Goal: Transaction & Acquisition: Register for event/course

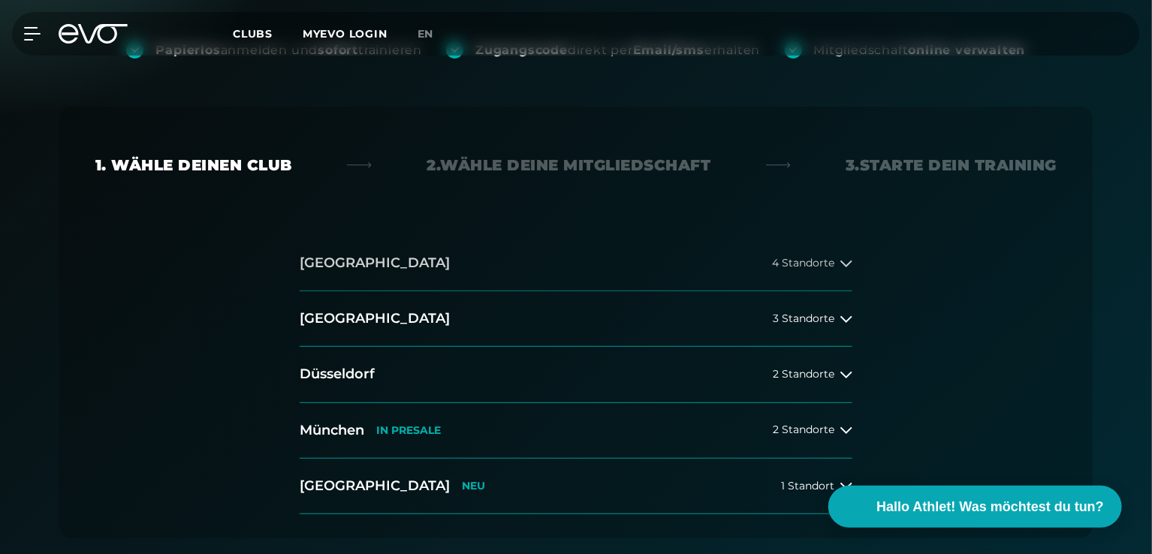
scroll to position [375, 0]
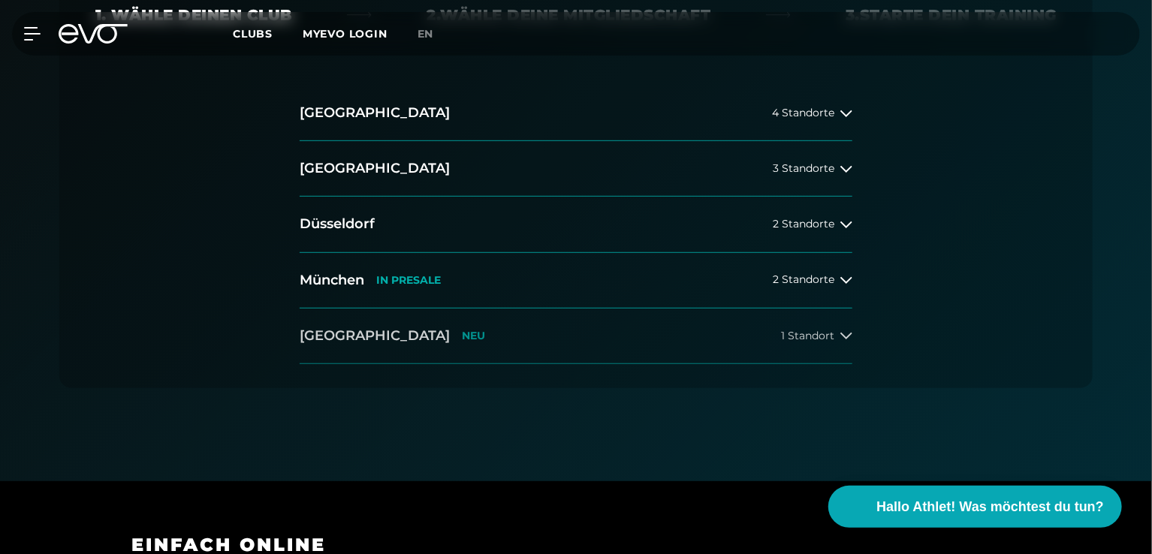
click at [462, 331] on p "NEU" at bounding box center [473, 336] width 23 height 13
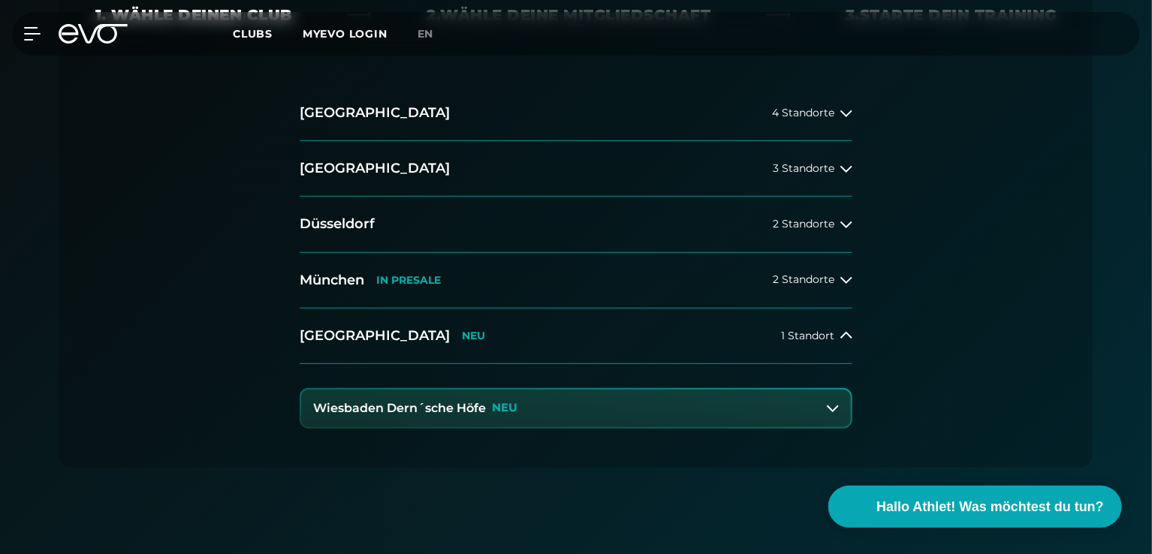
click at [571, 400] on button "Wiesbaden Dern´sche Höfe NEU" at bounding box center [576, 409] width 550 height 38
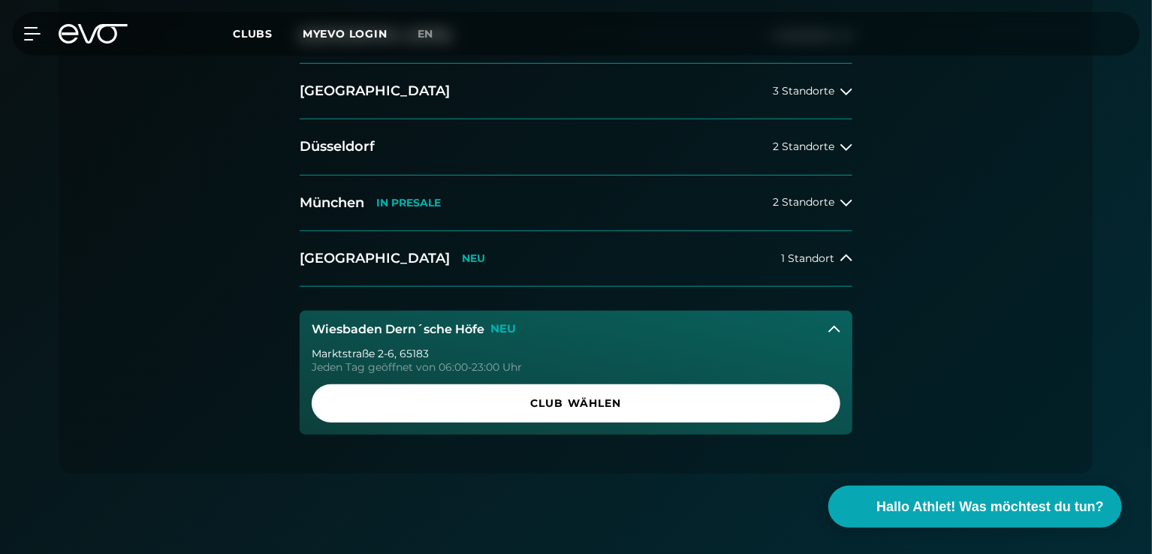
scroll to position [525, 0]
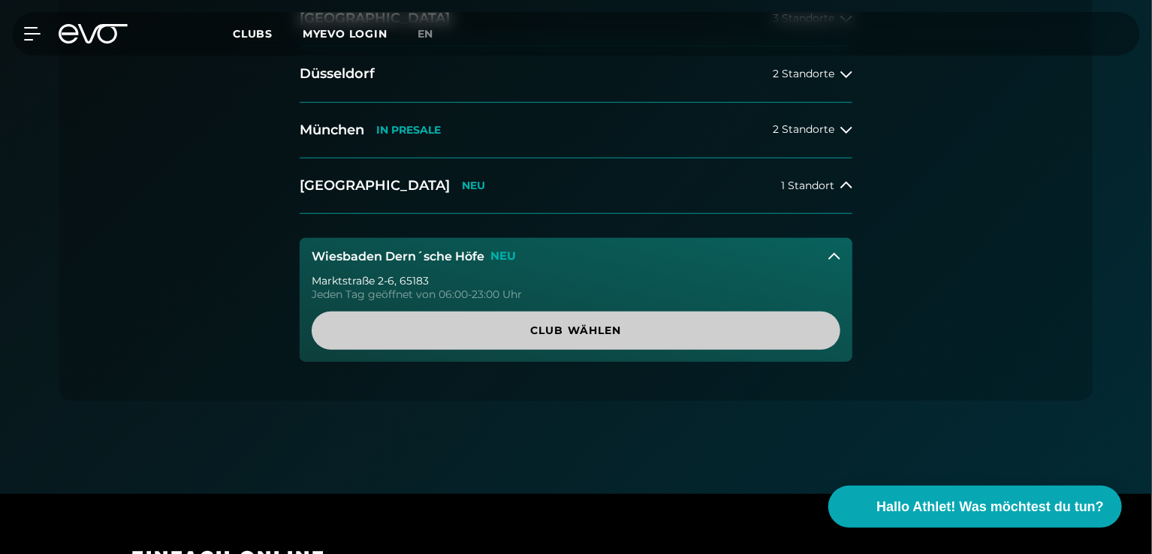
click at [543, 327] on span "Club wählen" at bounding box center [576, 331] width 456 height 16
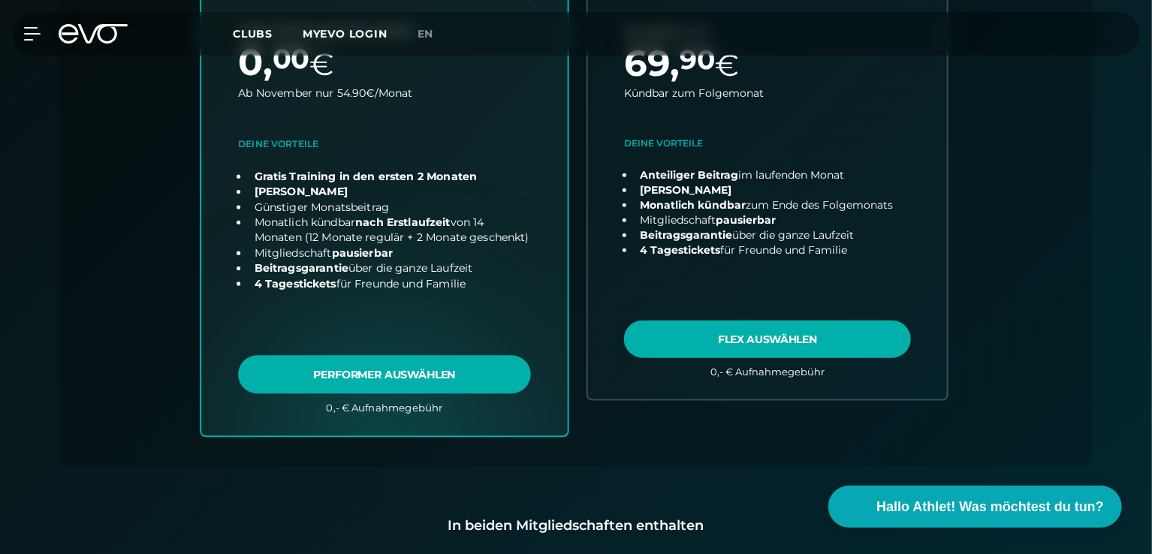
scroll to position [707, 0]
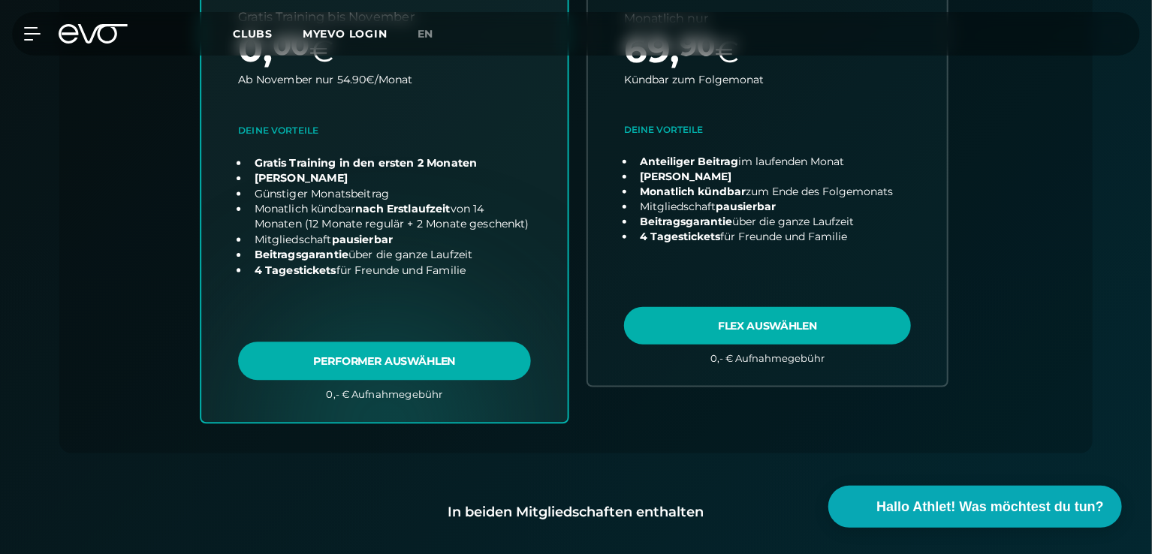
click at [387, 367] on link "choose plan" at bounding box center [384, 126] width 366 height 591
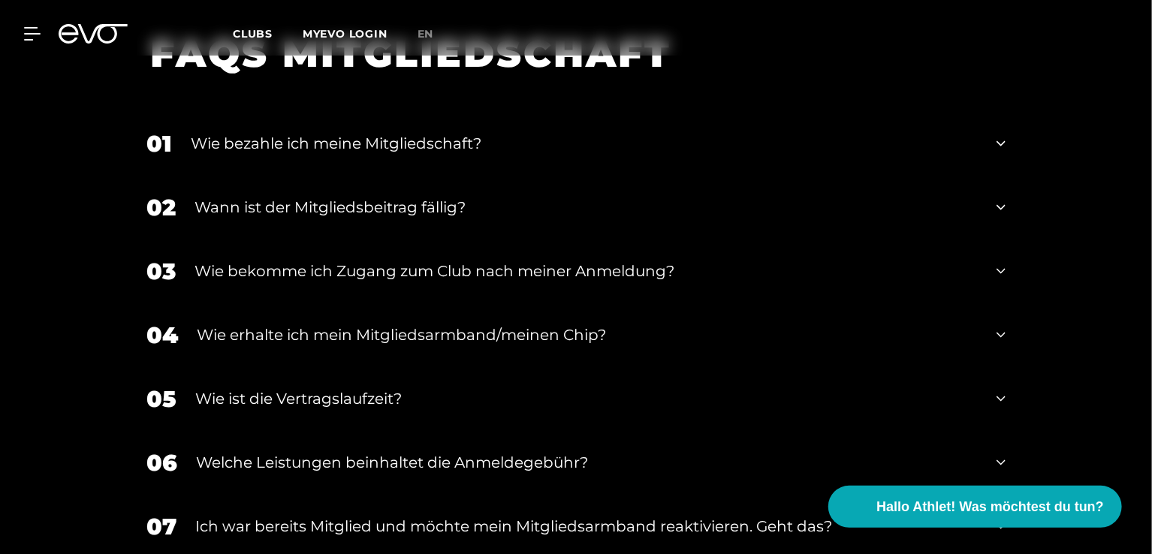
scroll to position [2573, 0]
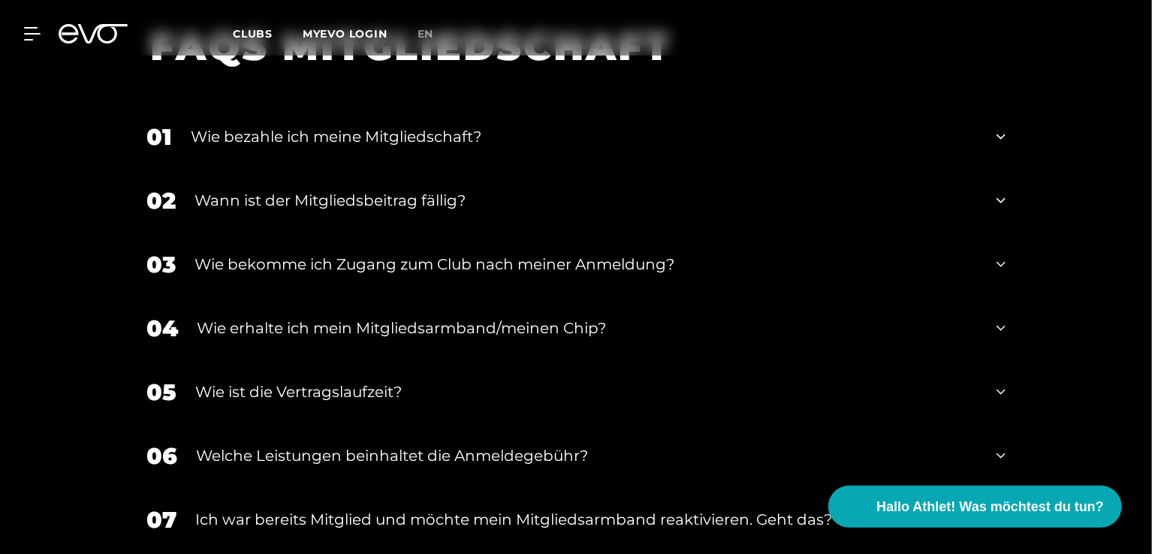
click at [997, 319] on icon at bounding box center [1000, 328] width 9 height 18
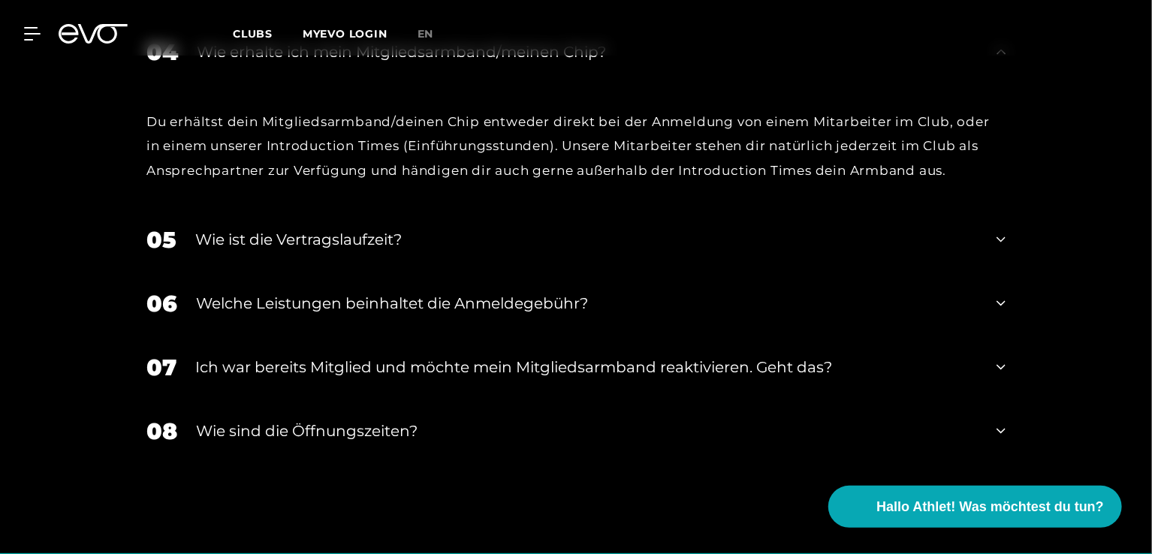
scroll to position [2874, 0]
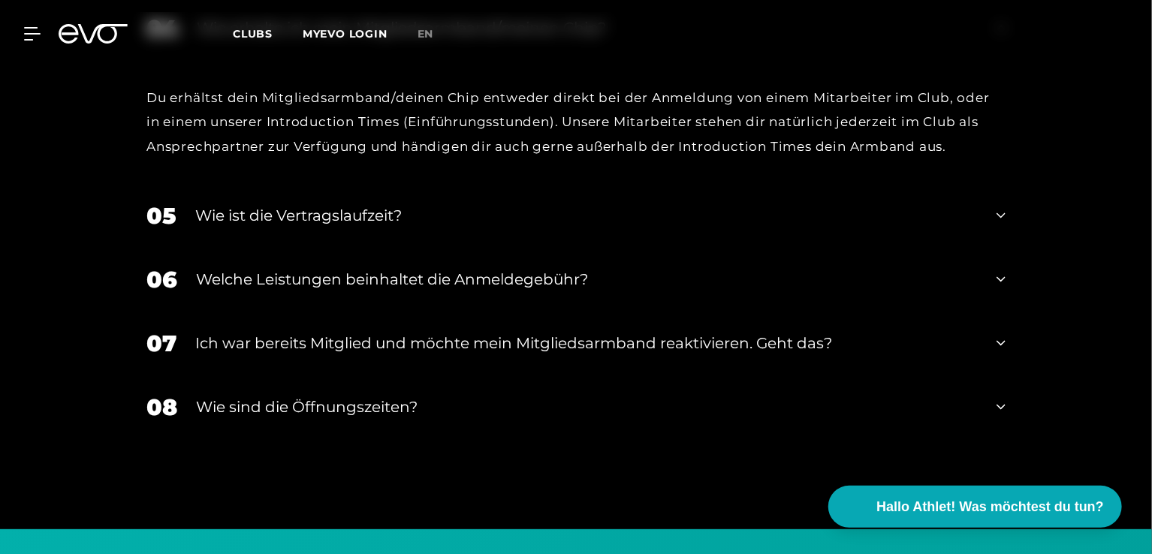
click at [405, 204] on div "Wie ist die Vertragslaufzeit?" at bounding box center [586, 215] width 782 height 23
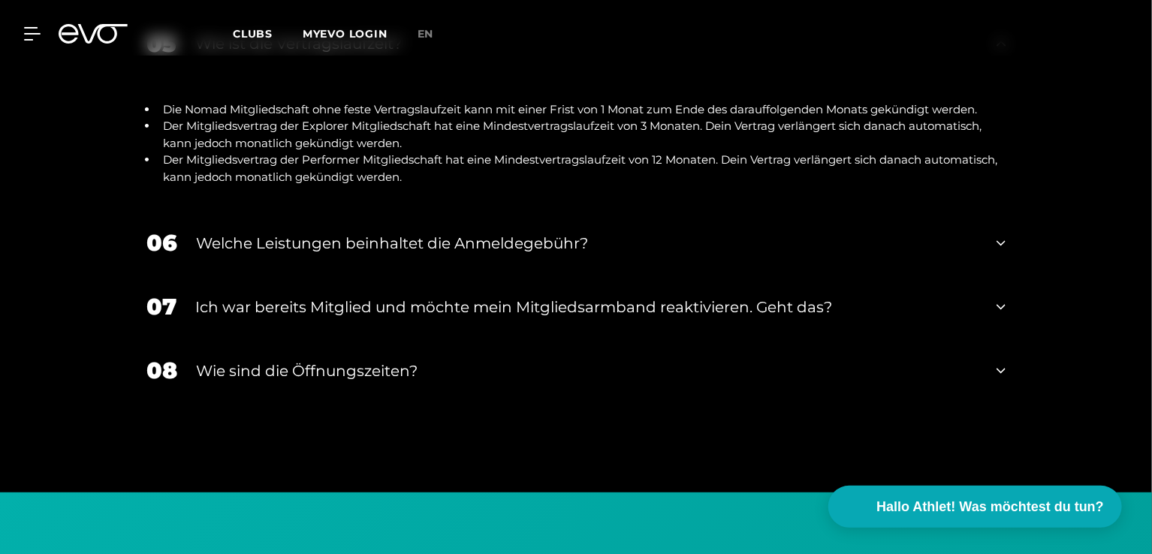
scroll to position [3099, 0]
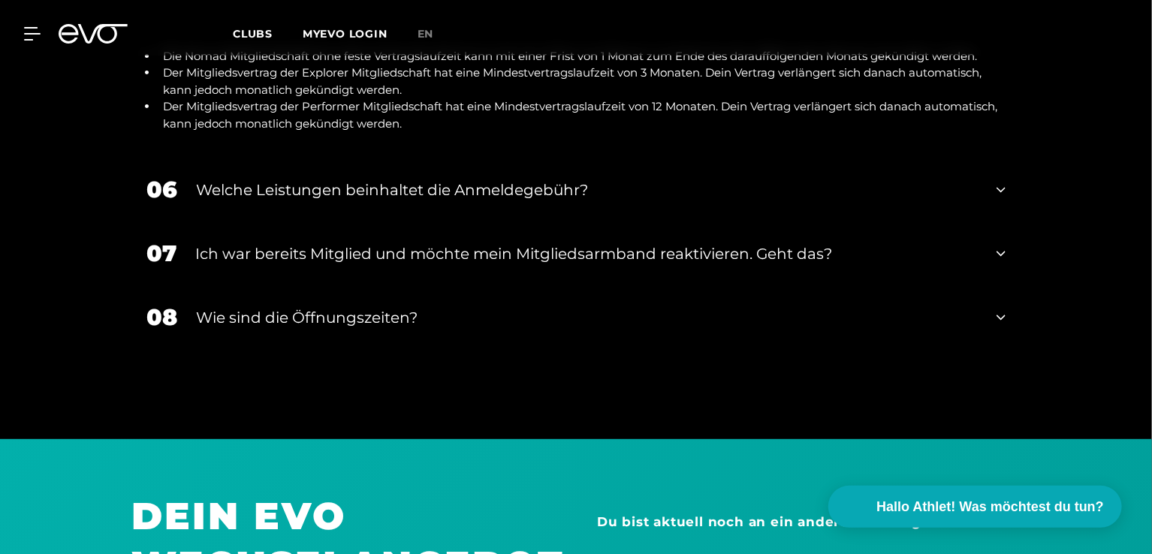
click at [643, 242] on div "Ich war bereits Mitglied und möchte mein Mitgliedsarmband reaktivieren. Geht da…" at bounding box center [586, 253] width 782 height 23
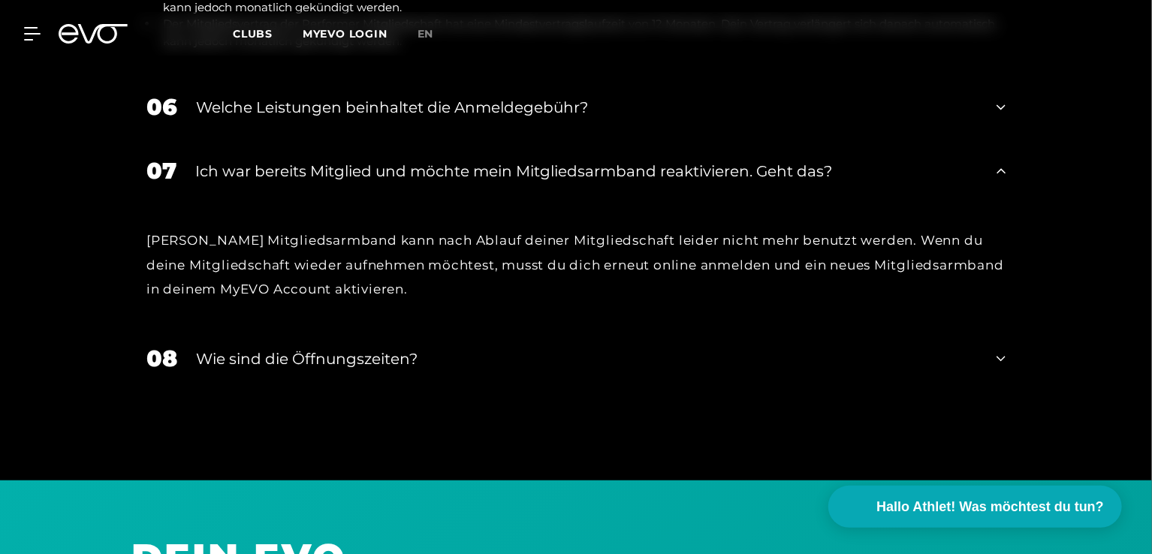
scroll to position [3324, 0]
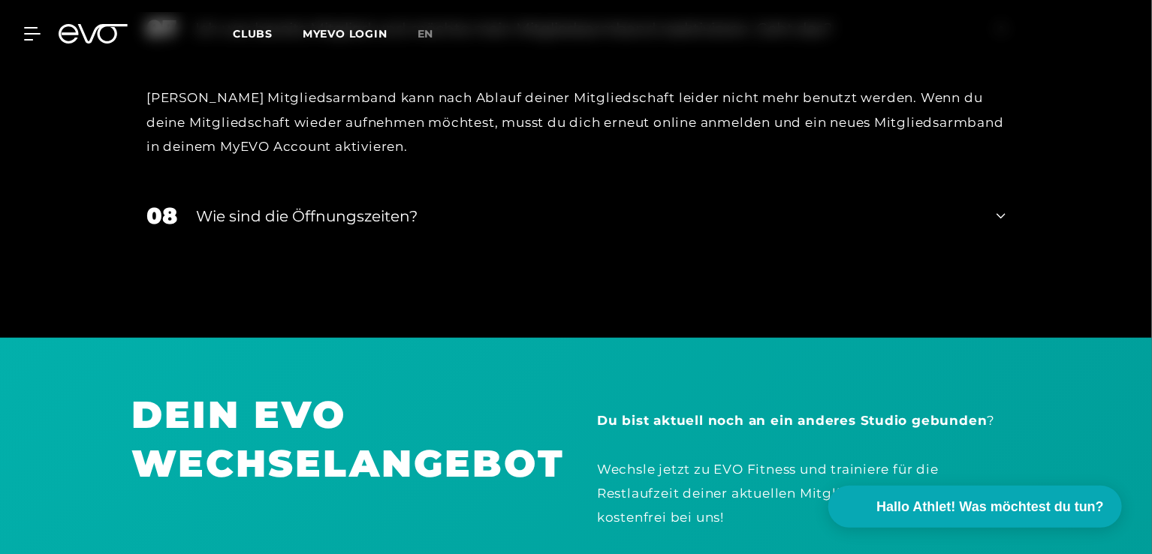
click at [405, 205] on div "Wie sind die Öffnungszeiten?" at bounding box center [586, 216] width 781 height 23
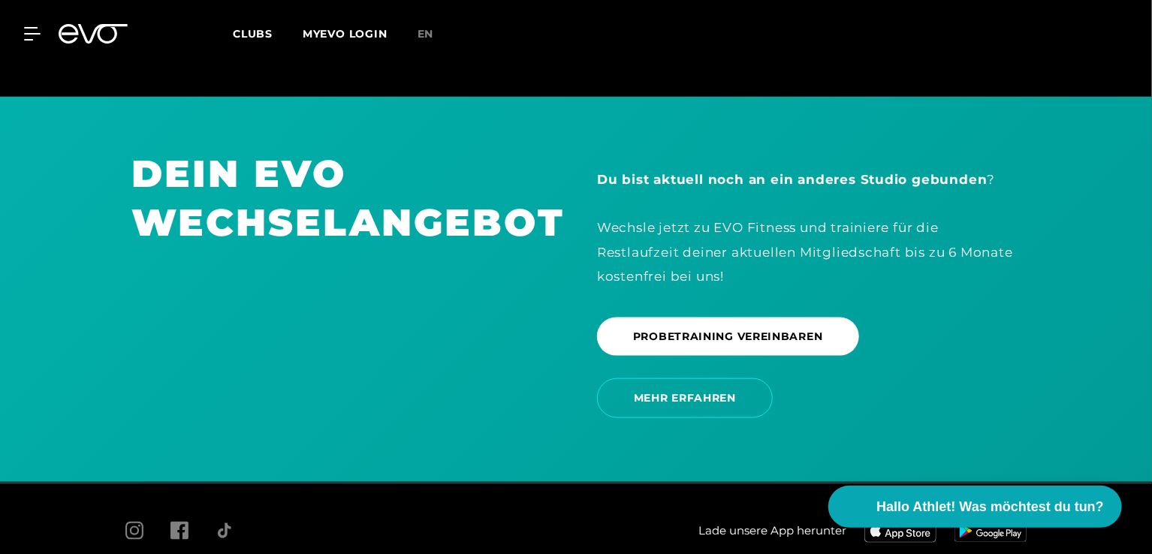
scroll to position [3699, 0]
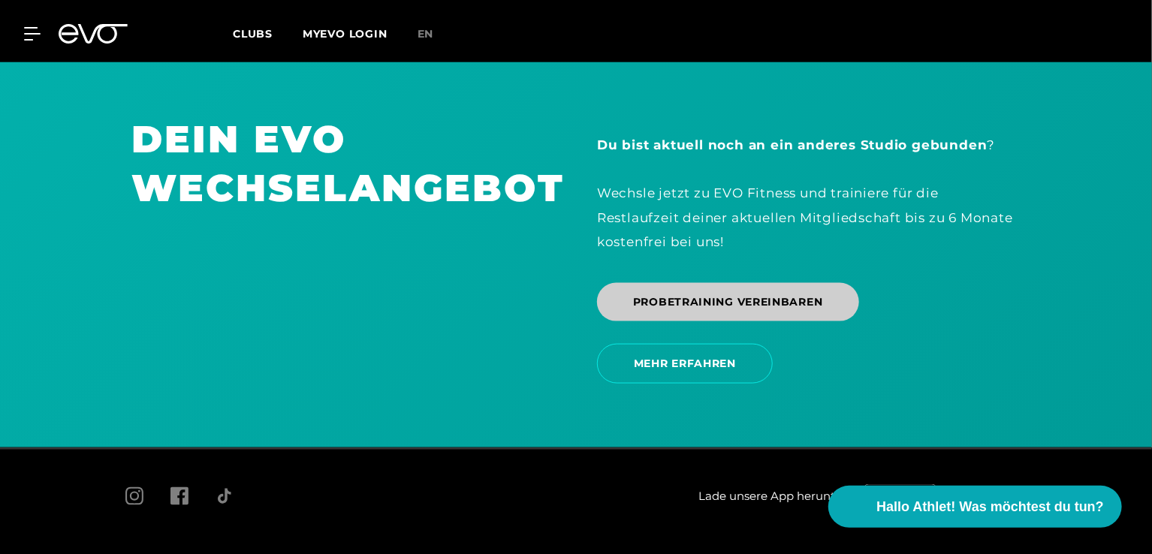
click at [682, 288] on span "PROBETRAINING VEREINBAREN" at bounding box center [728, 302] width 262 height 38
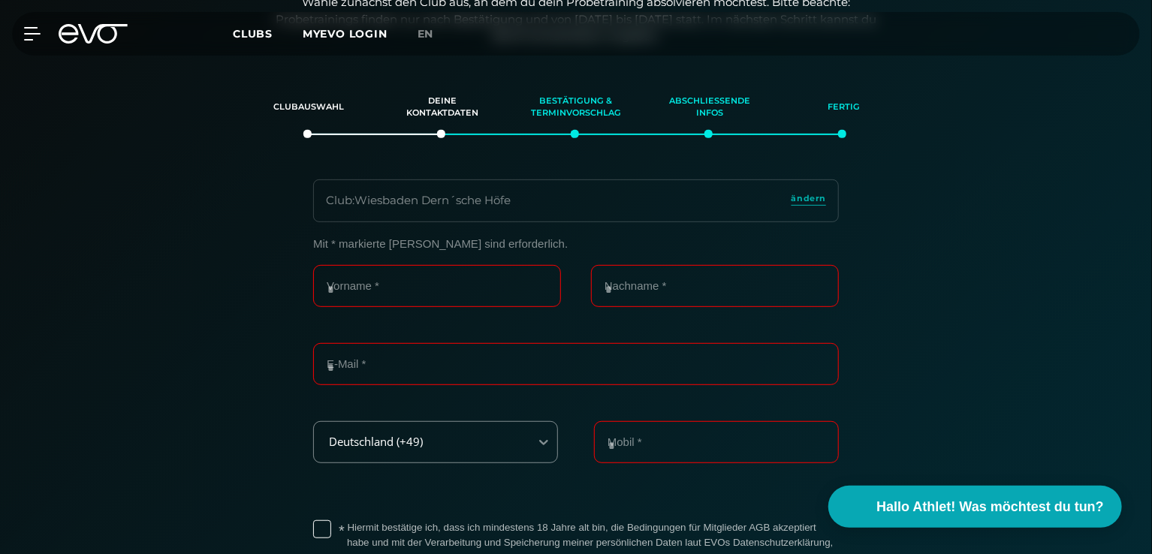
scroll to position [257, 0]
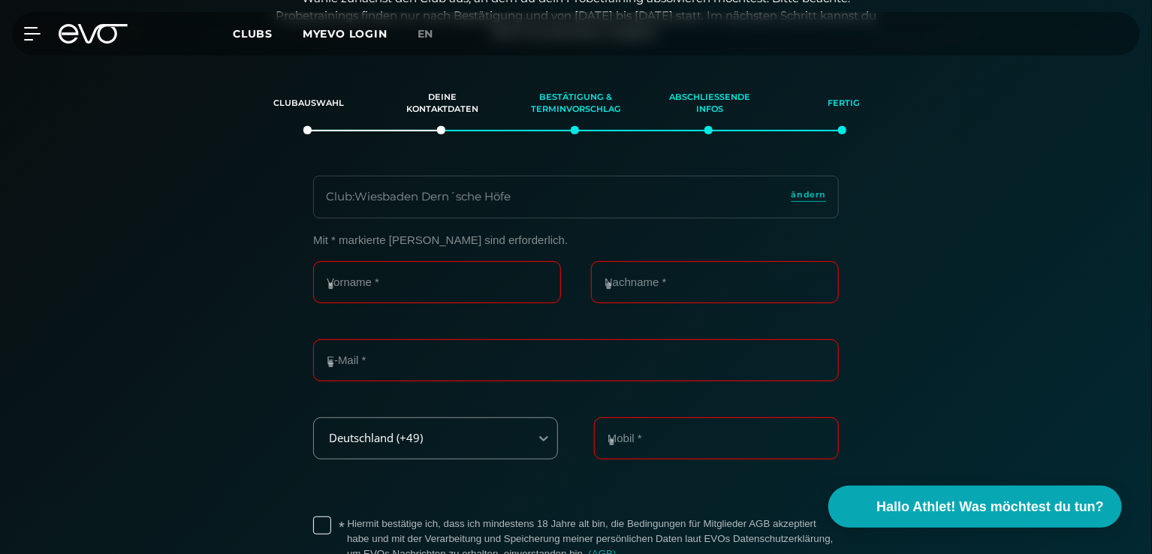
click at [483, 192] on div "Club : Wiesbaden Dern´sche Höfe" at bounding box center [418, 196] width 185 height 17
click at [486, 192] on div "Club : Wiesbaden Dern´sche Höfe" at bounding box center [418, 196] width 185 height 17
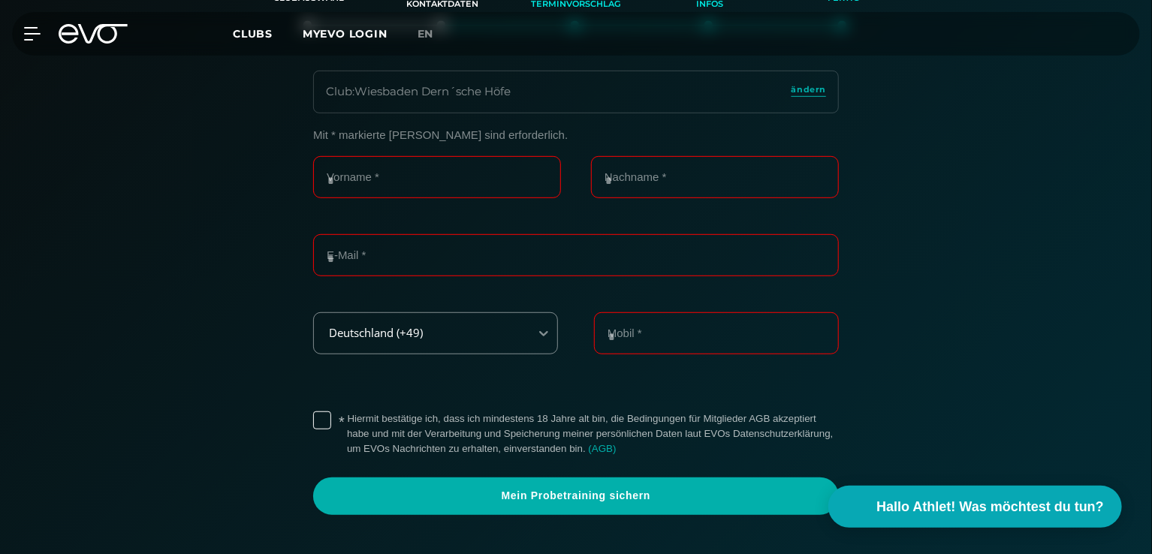
scroll to position [375, 0]
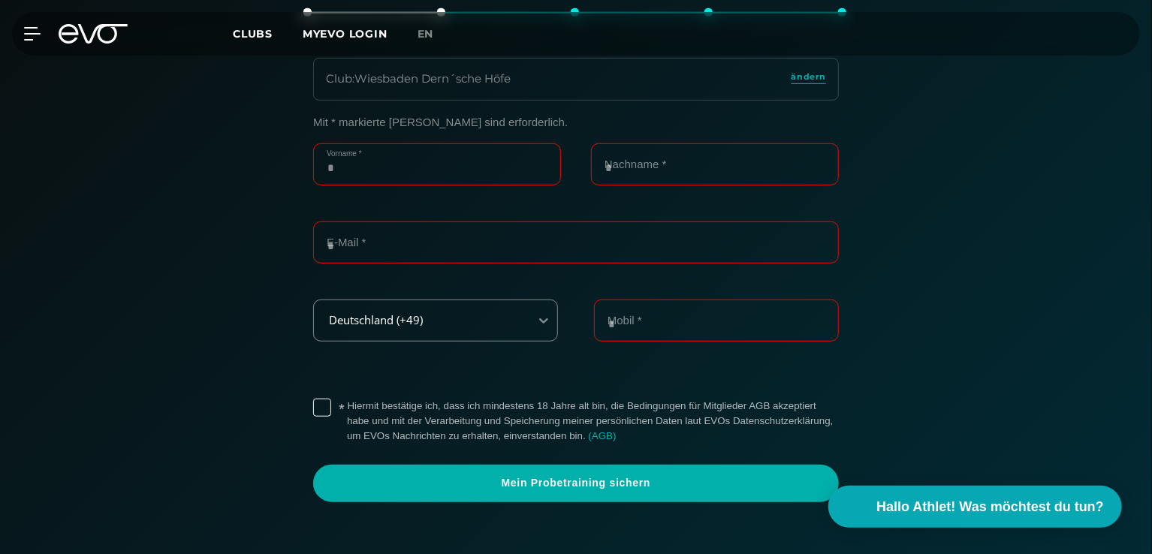
click at [459, 172] on input "Vorname *" at bounding box center [437, 164] width 248 height 42
type input "********"
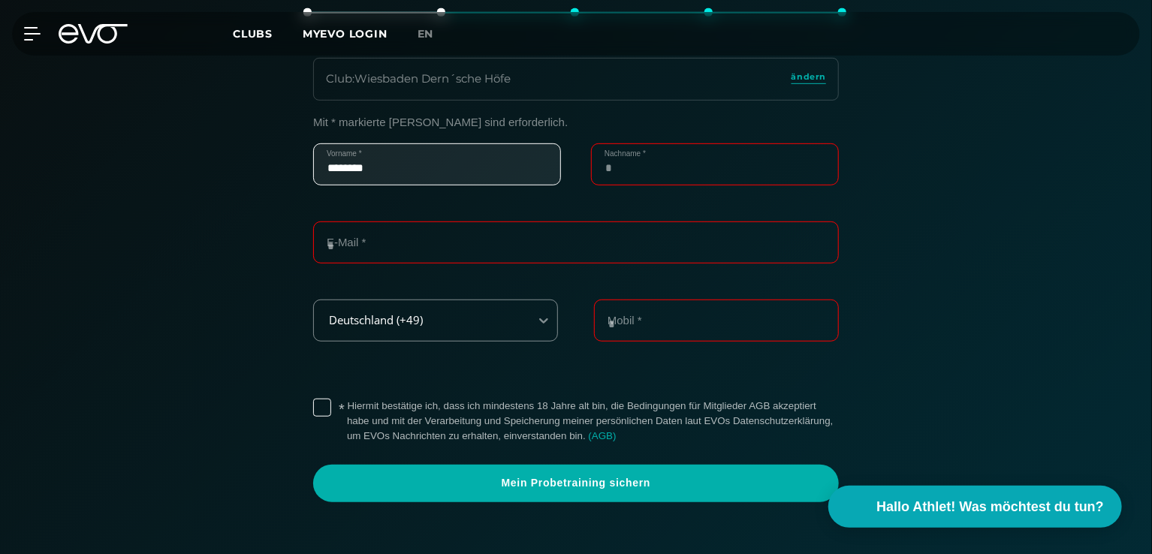
type input "*******"
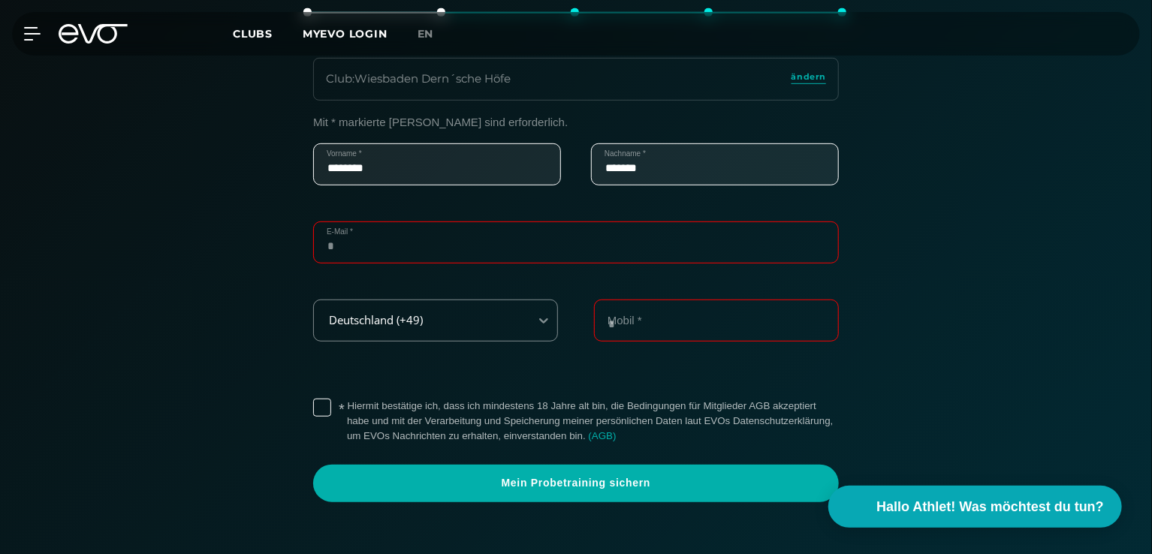
type input "**********"
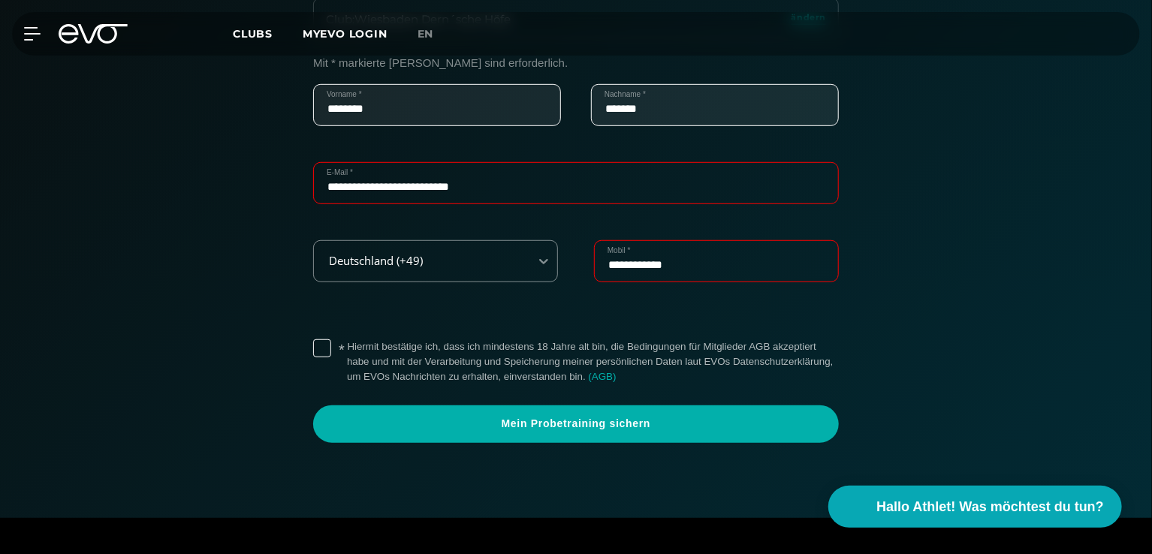
scroll to position [450, 0]
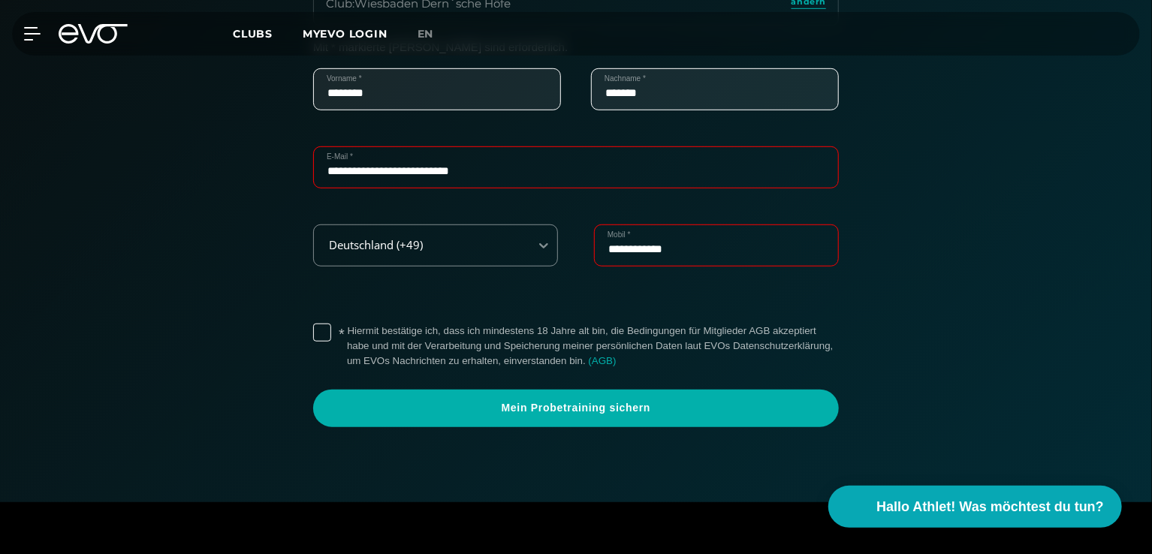
click at [736, 250] on input "**********" at bounding box center [716, 245] width 245 height 42
type input "**********"
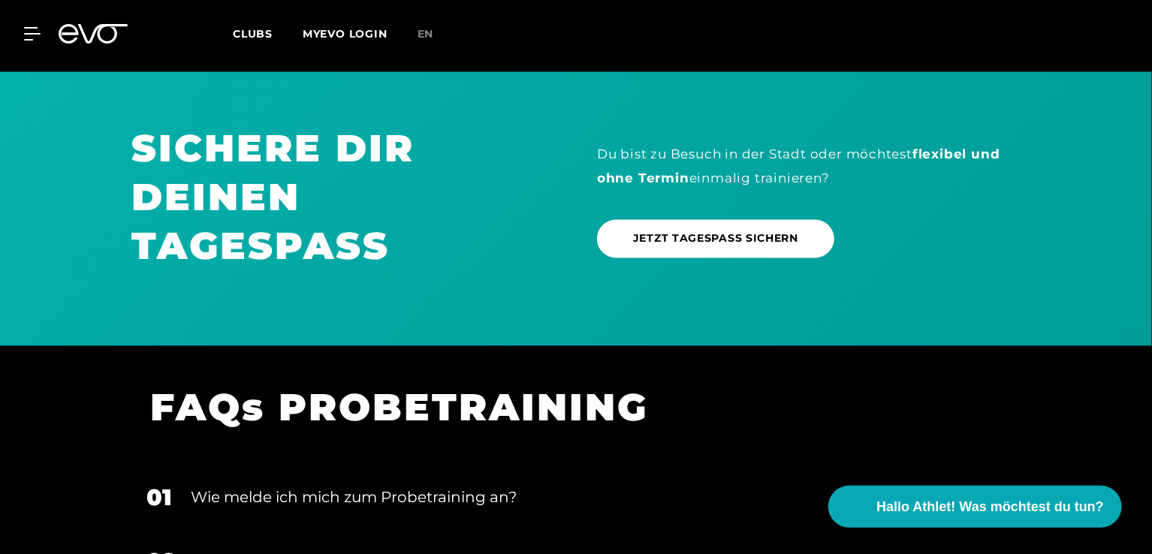
scroll to position [1276, 0]
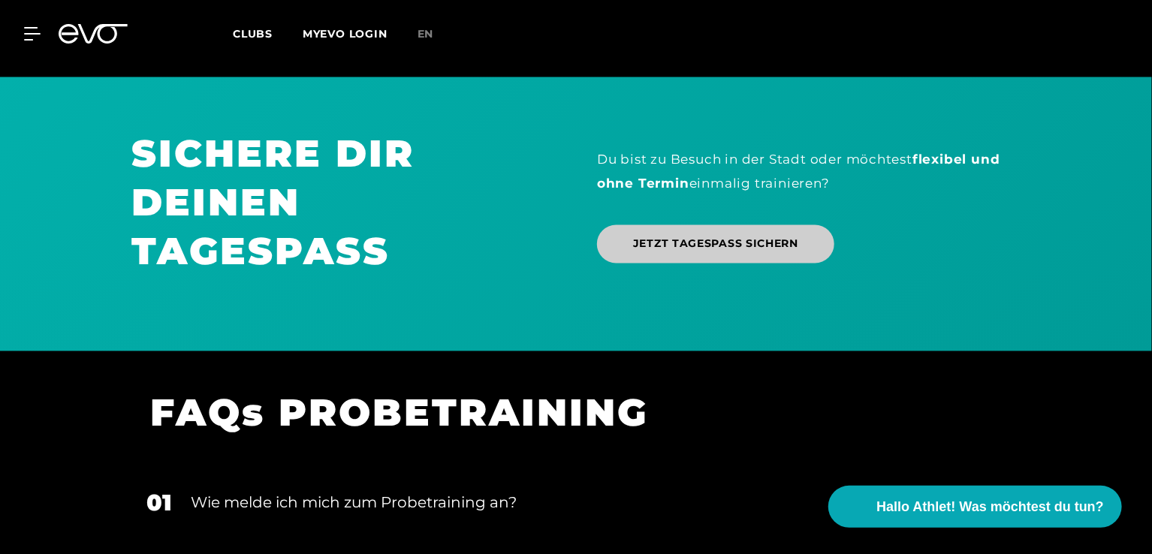
click at [734, 245] on span "JETZT TAGESPASS SICHERN" at bounding box center [715, 244] width 165 height 16
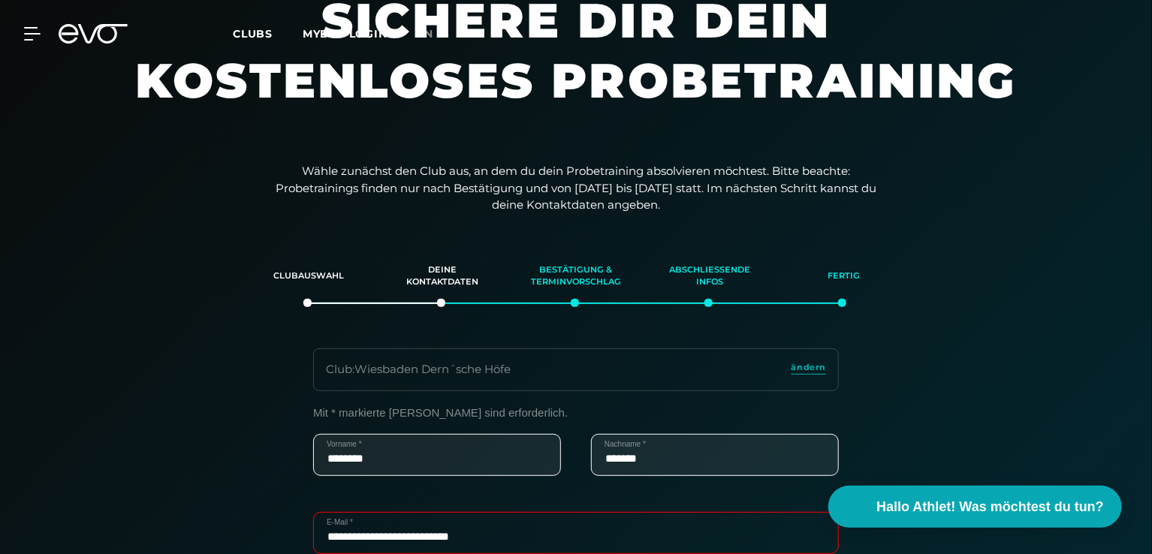
scroll to position [0, 0]
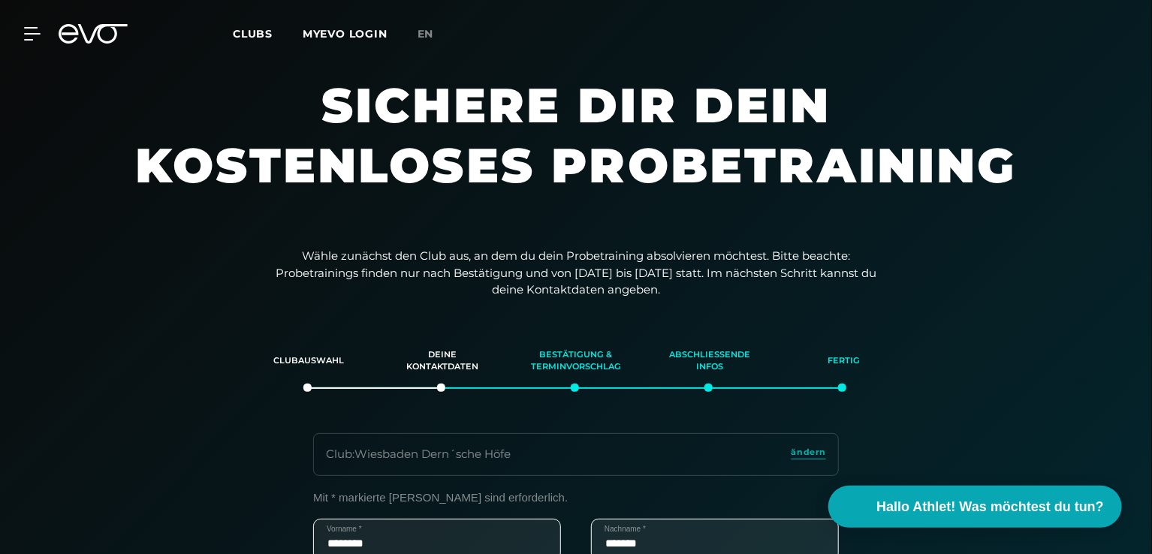
click at [254, 28] on span "Clubs" at bounding box center [253, 34] width 40 height 14
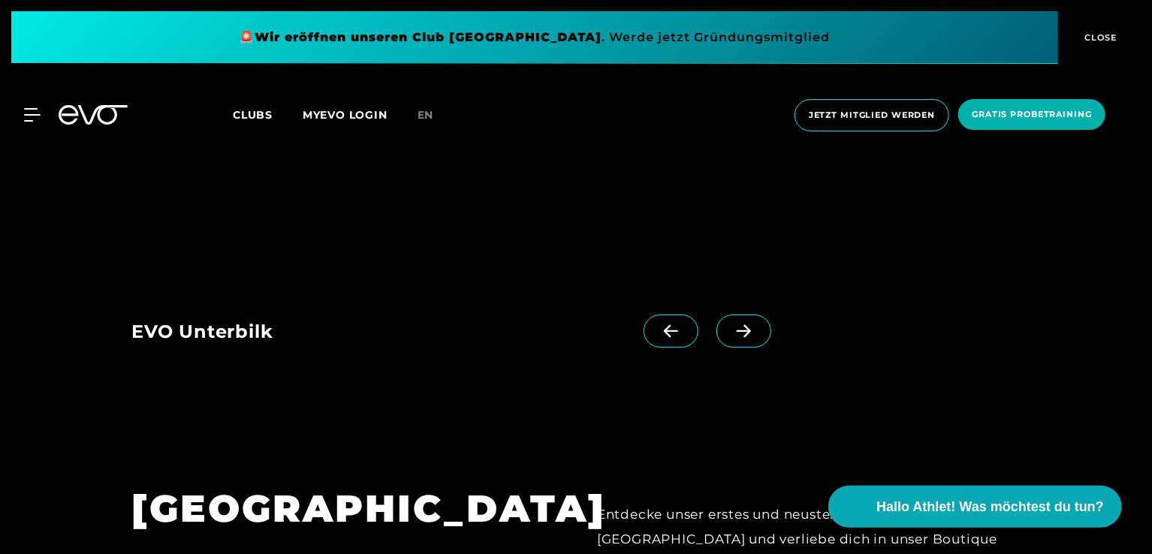
scroll to position [3078, 0]
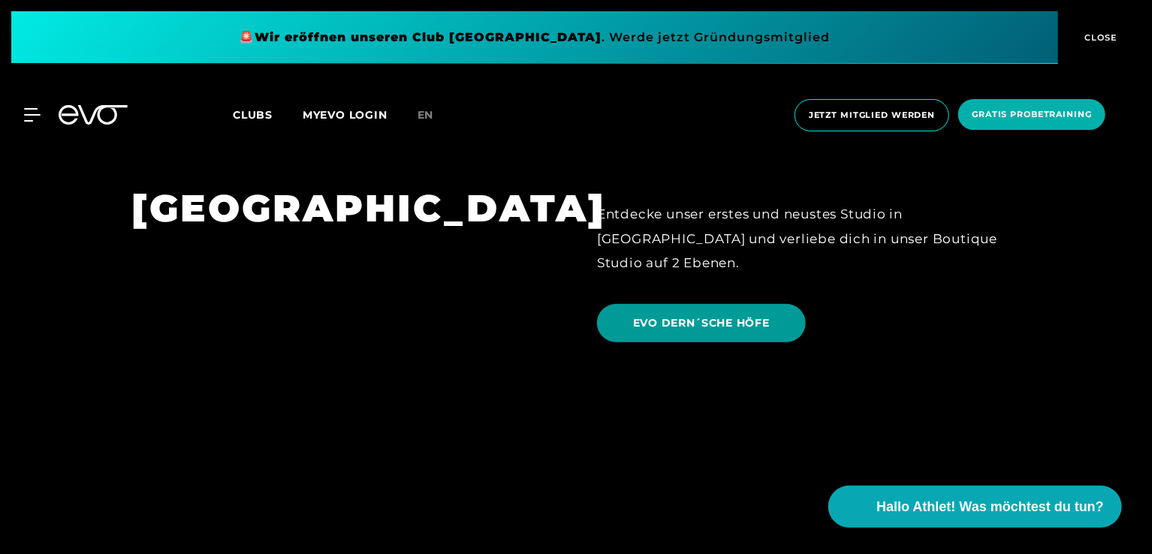
click at [673, 315] on span "EVO DERN´SCHE HÖFE" at bounding box center [701, 323] width 137 height 16
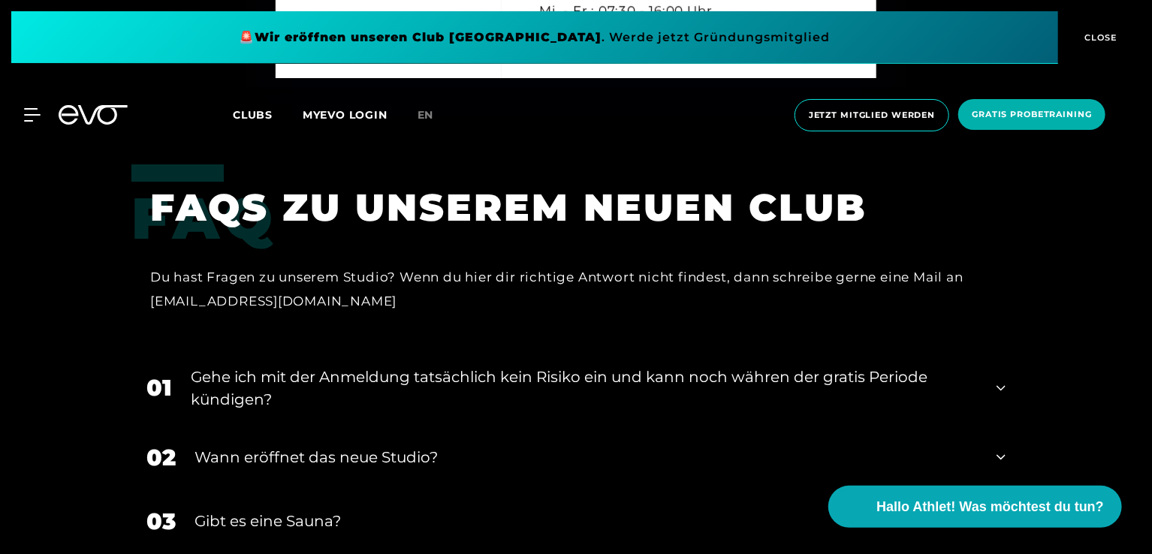
scroll to position [5780, 0]
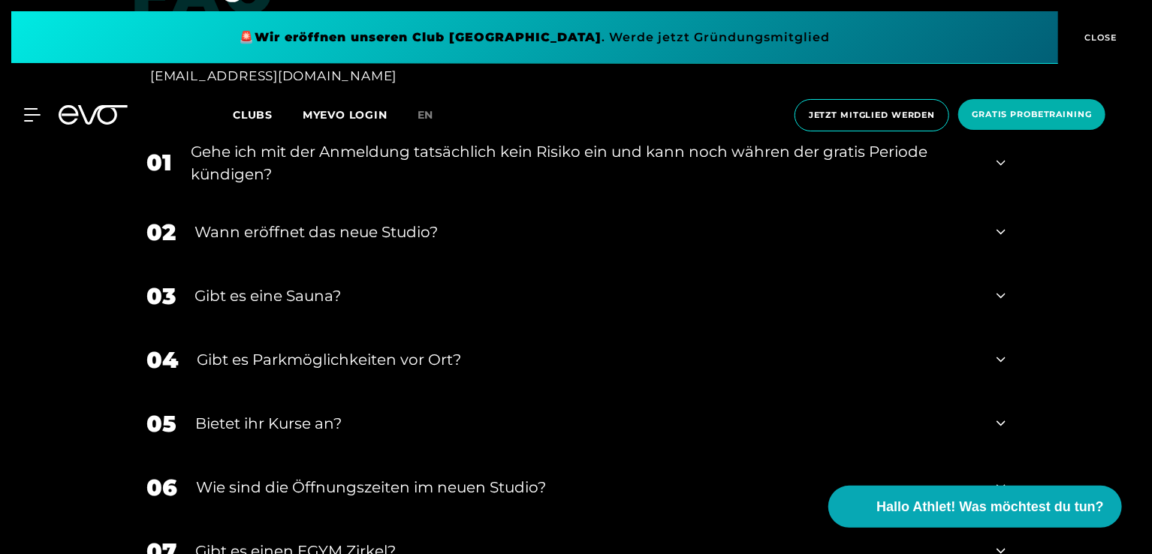
click at [989, 292] on div "03 Gibt es eine Sauna?" at bounding box center [575, 296] width 889 height 64
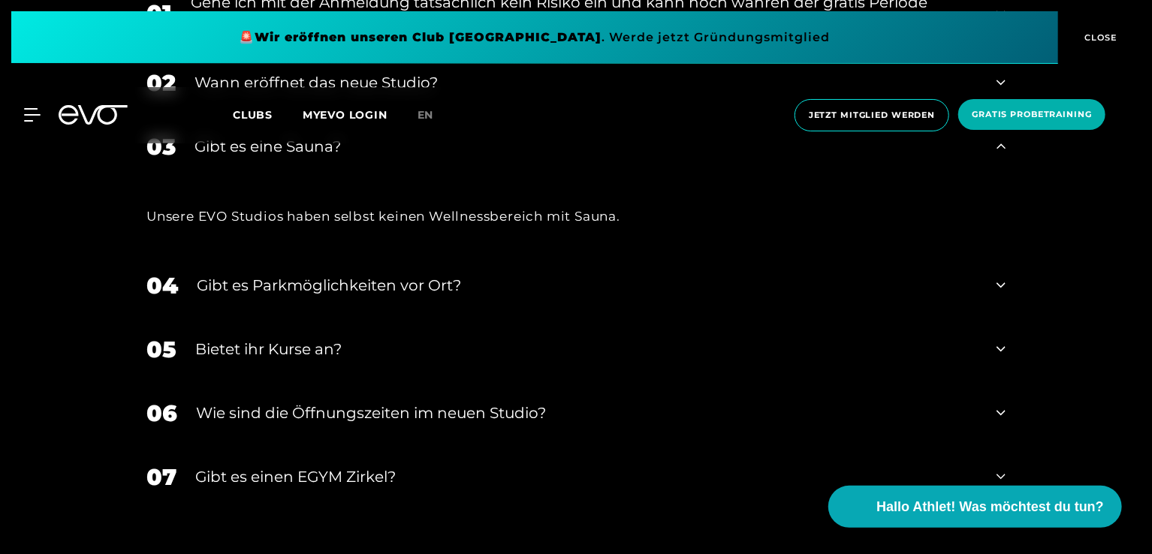
scroll to position [5930, 0]
click at [1003, 345] on icon at bounding box center [1000, 348] width 9 height 18
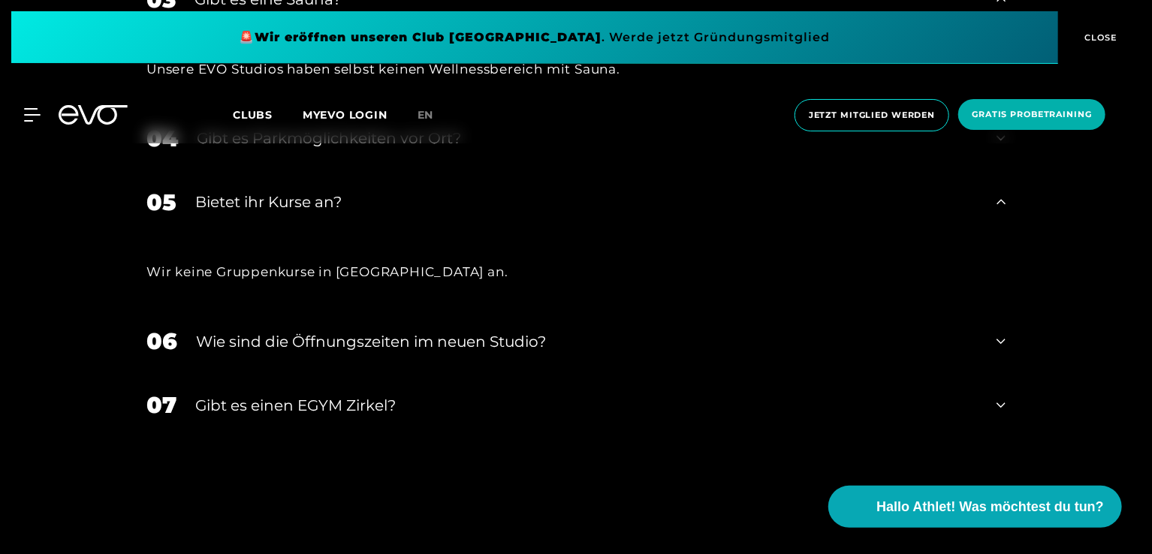
scroll to position [6081, 0]
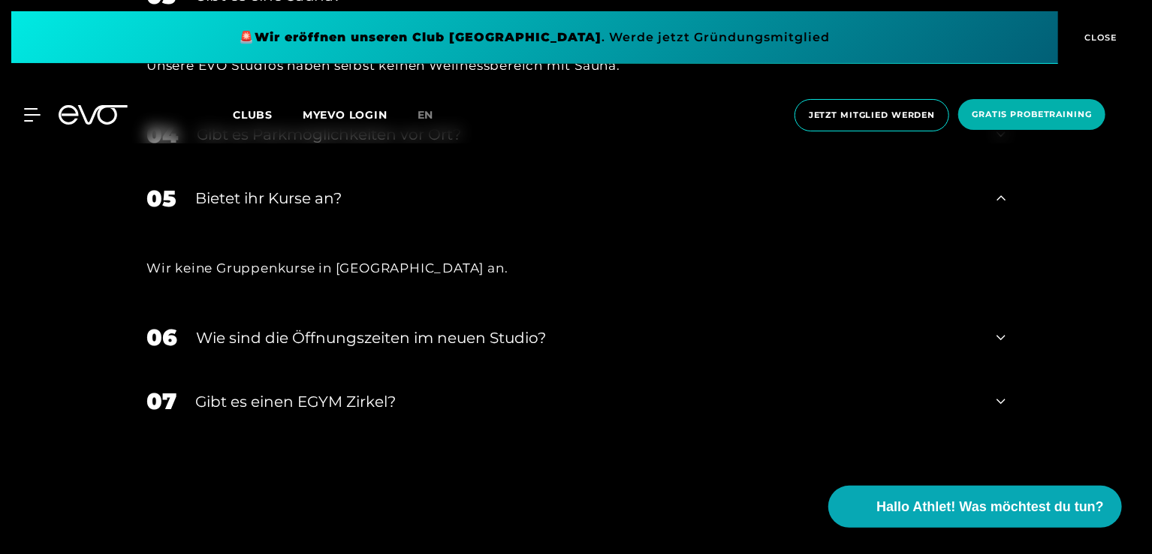
click at [996, 333] on icon at bounding box center [1000, 338] width 9 height 18
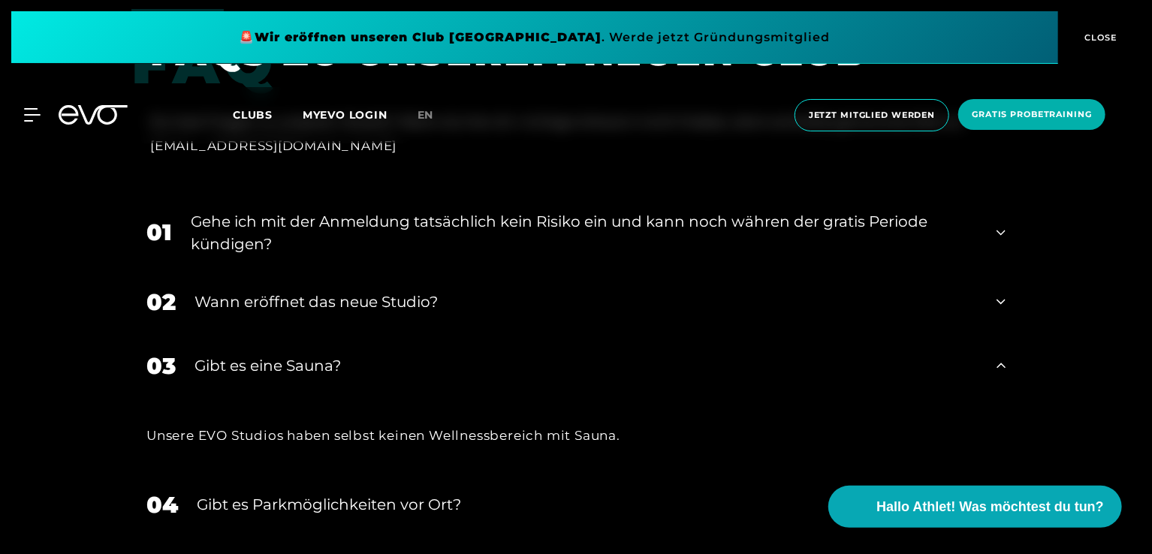
scroll to position [5705, 0]
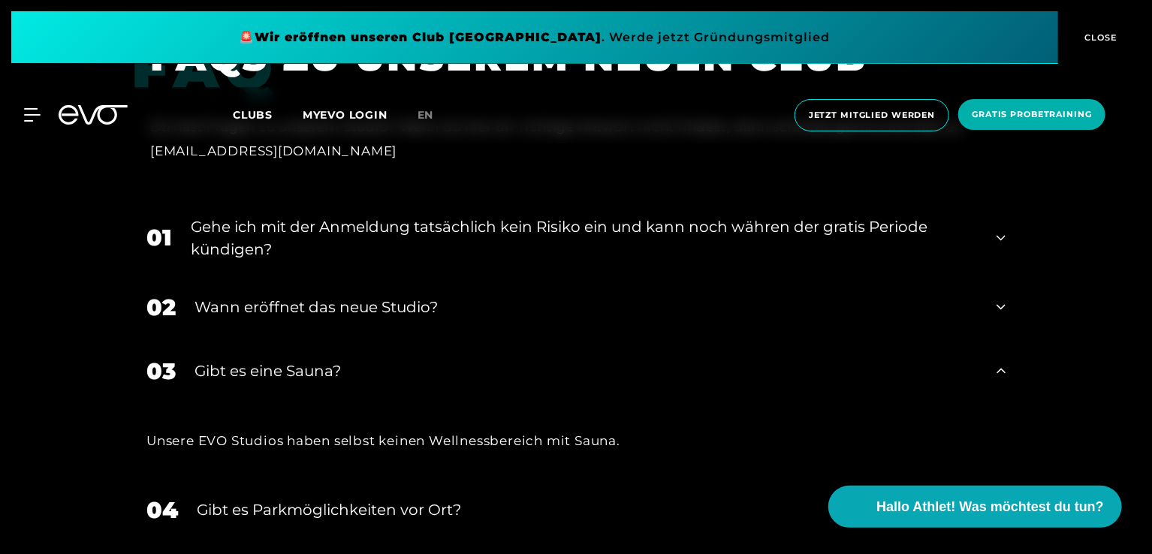
click at [685, 226] on div "Gehe ich mit der Anmeldung tatsächlich kein Risiko ein und kann noch währen der…" at bounding box center [584, 237] width 787 height 45
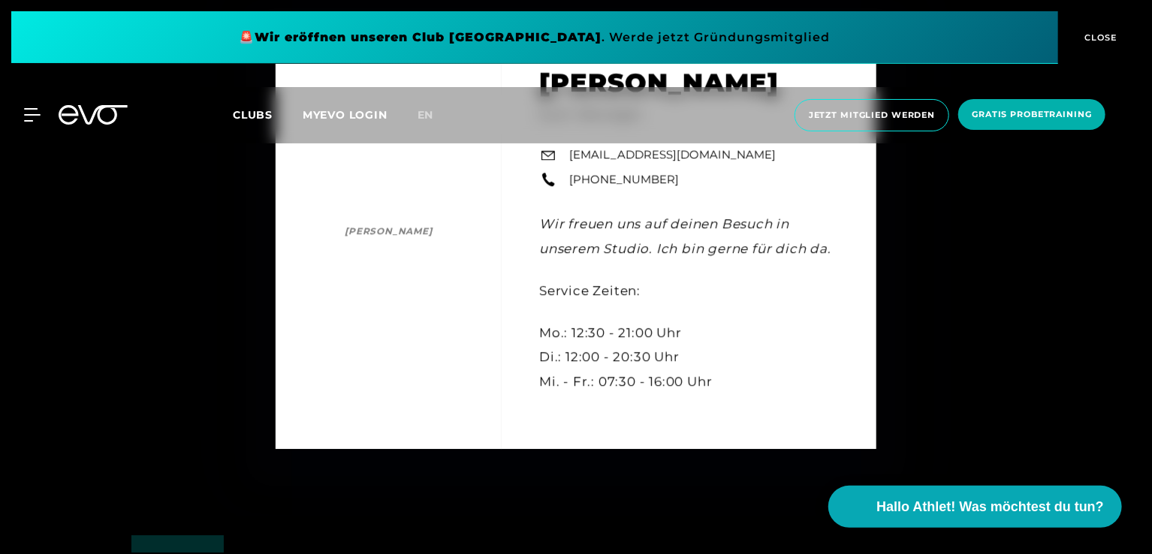
scroll to position [5180, 0]
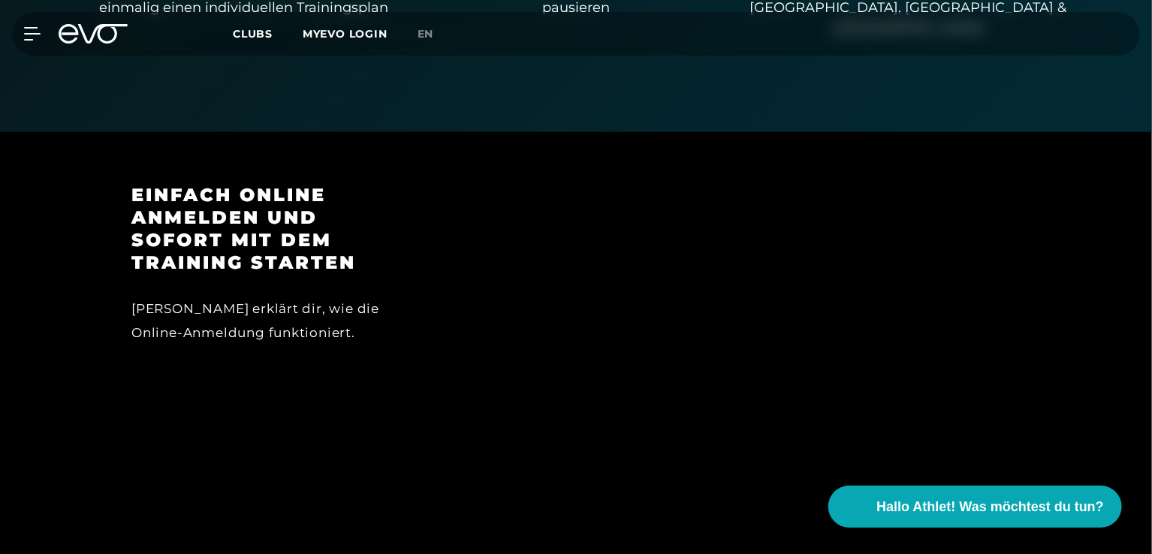
scroll to position [1082, 0]
